Goal: Find specific page/section: Find specific page/section

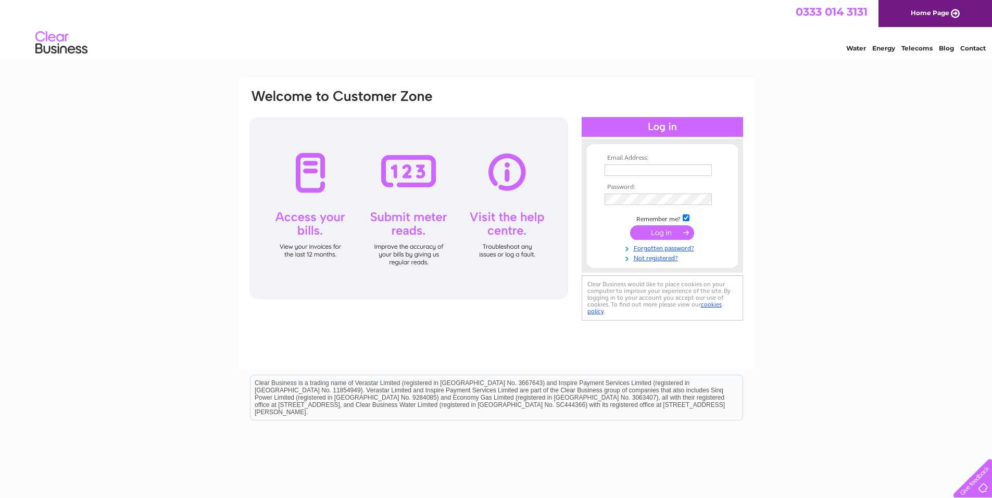
type input "tracey.england@englandcivils.com"
click at [654, 228] on input "submit" at bounding box center [662, 232] width 64 height 15
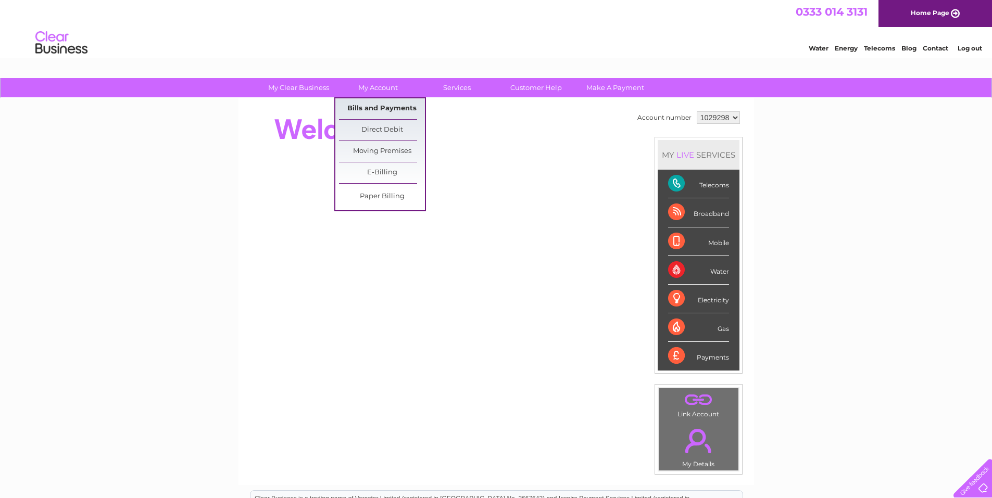
click at [376, 107] on link "Bills and Payments" at bounding box center [382, 108] width 86 height 21
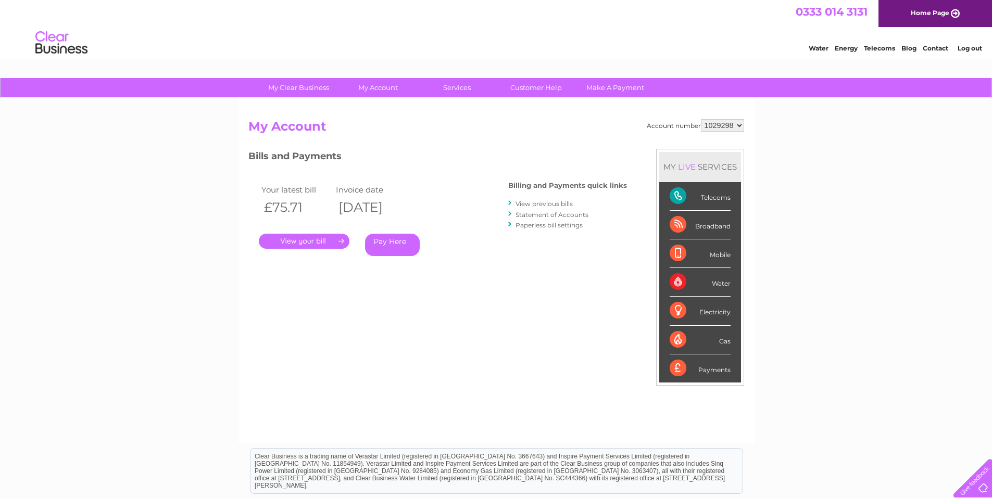
click at [301, 240] on link "." at bounding box center [304, 241] width 91 height 15
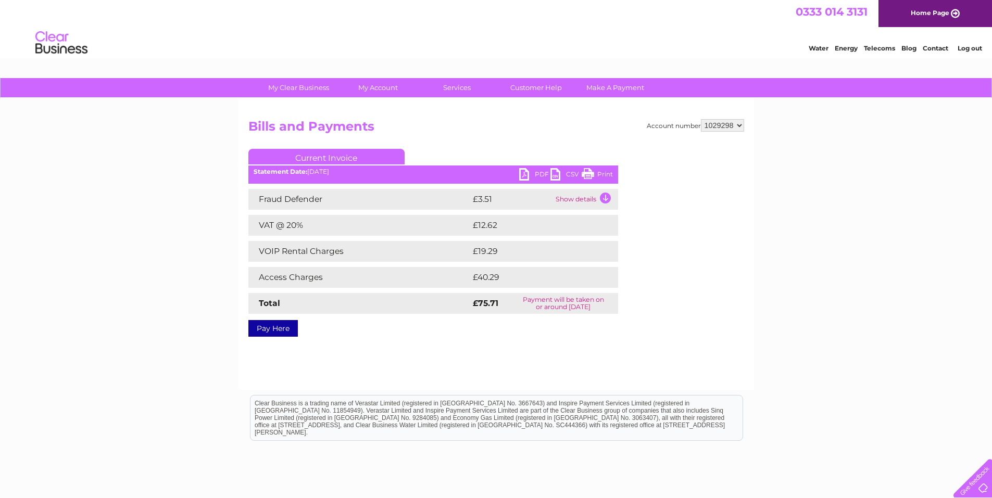
click at [526, 172] on link "PDF" at bounding box center [534, 175] width 31 height 15
